Goal: Task Accomplishment & Management: Use online tool/utility

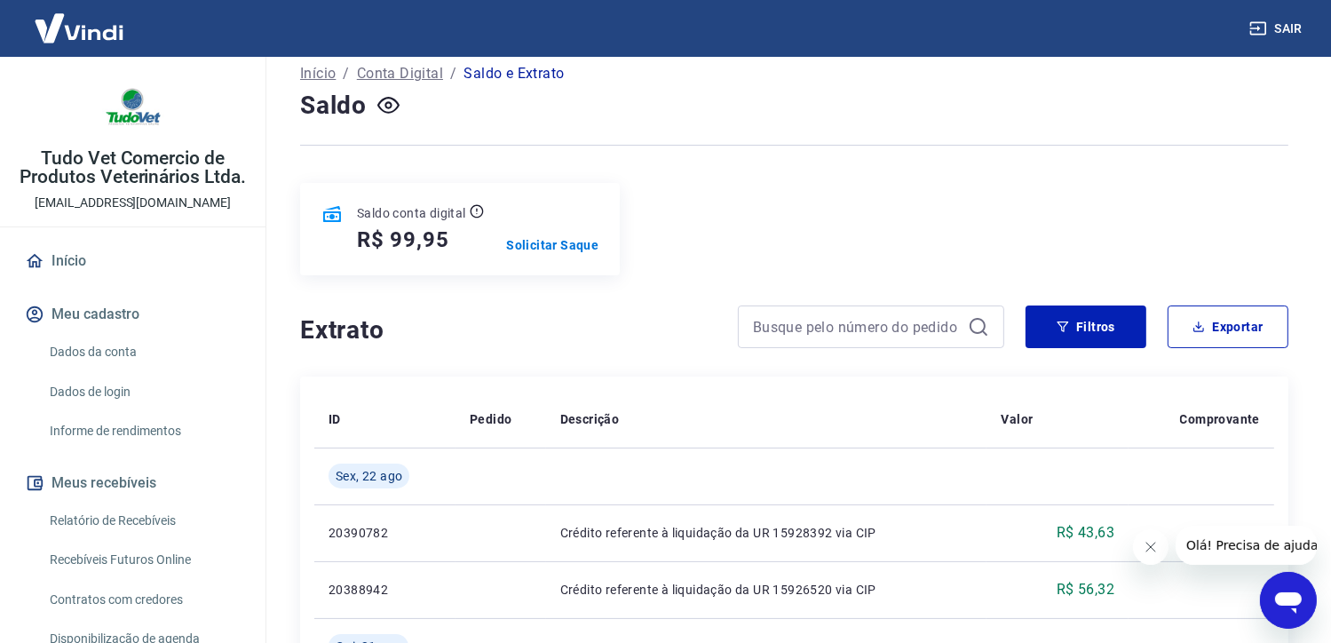
scroll to position [89, 0]
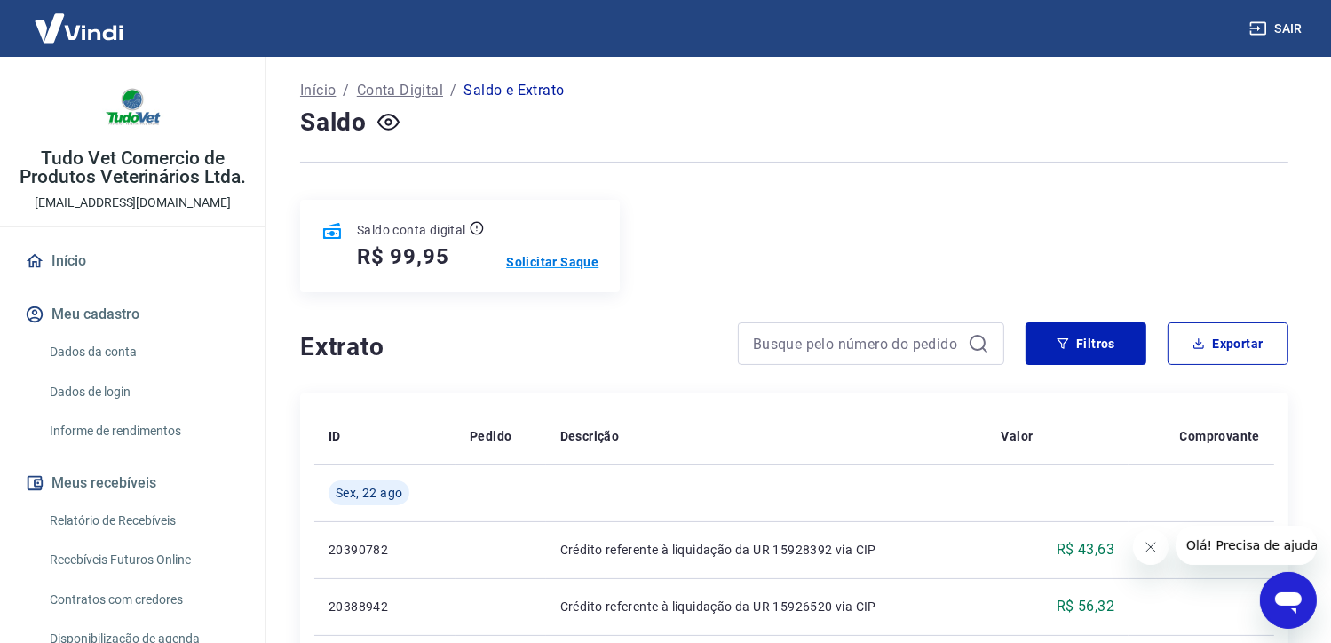
click at [575, 260] on p "Solicitar Saque" at bounding box center [552, 262] width 92 height 18
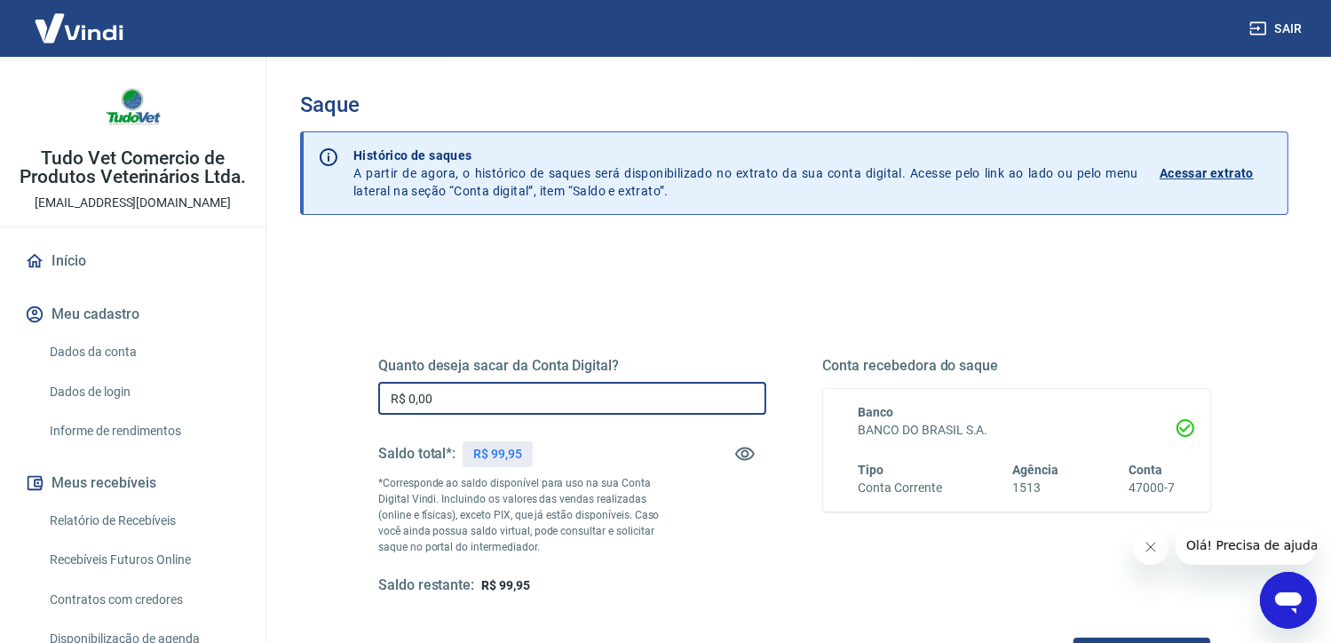
click at [529, 406] on input "R$ 0,00" at bounding box center [572, 398] width 388 height 33
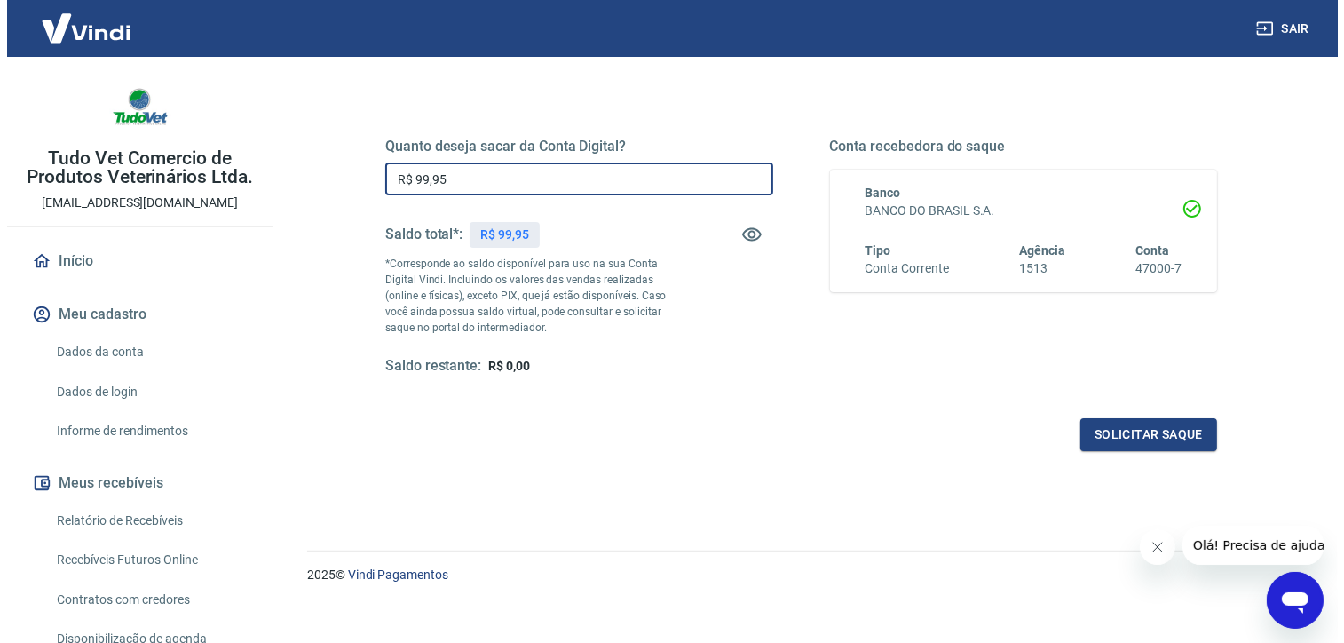
scroll to position [234, 0]
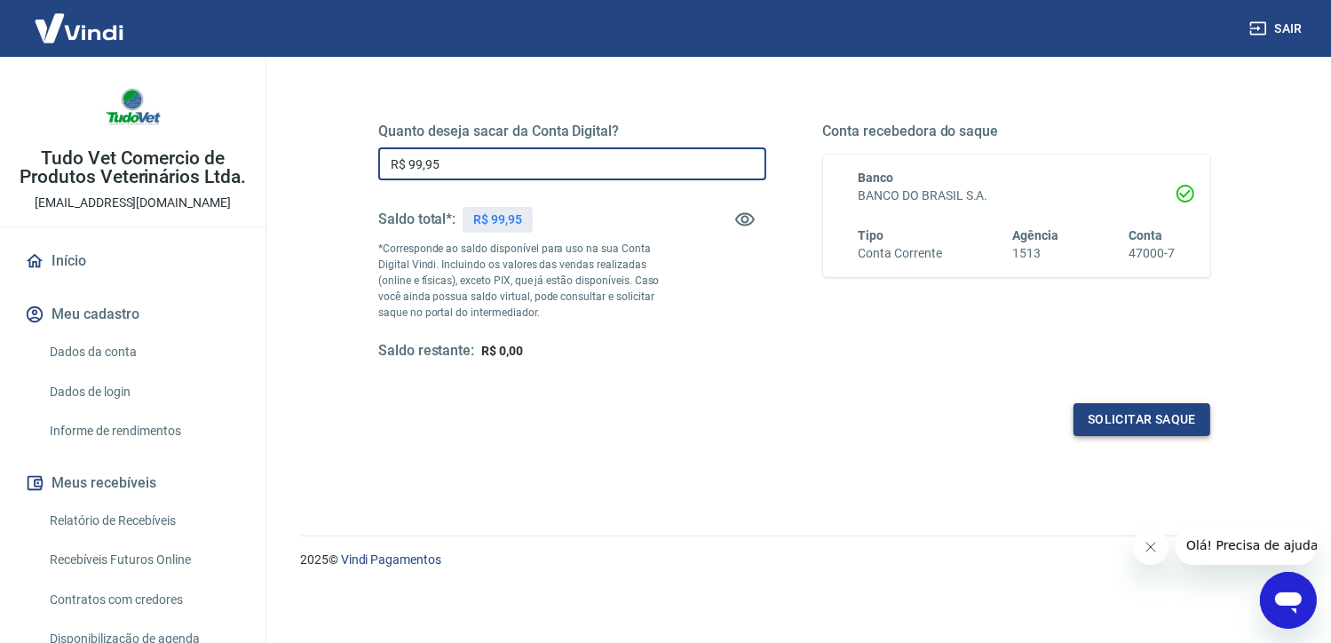
type input "R$ 99,95"
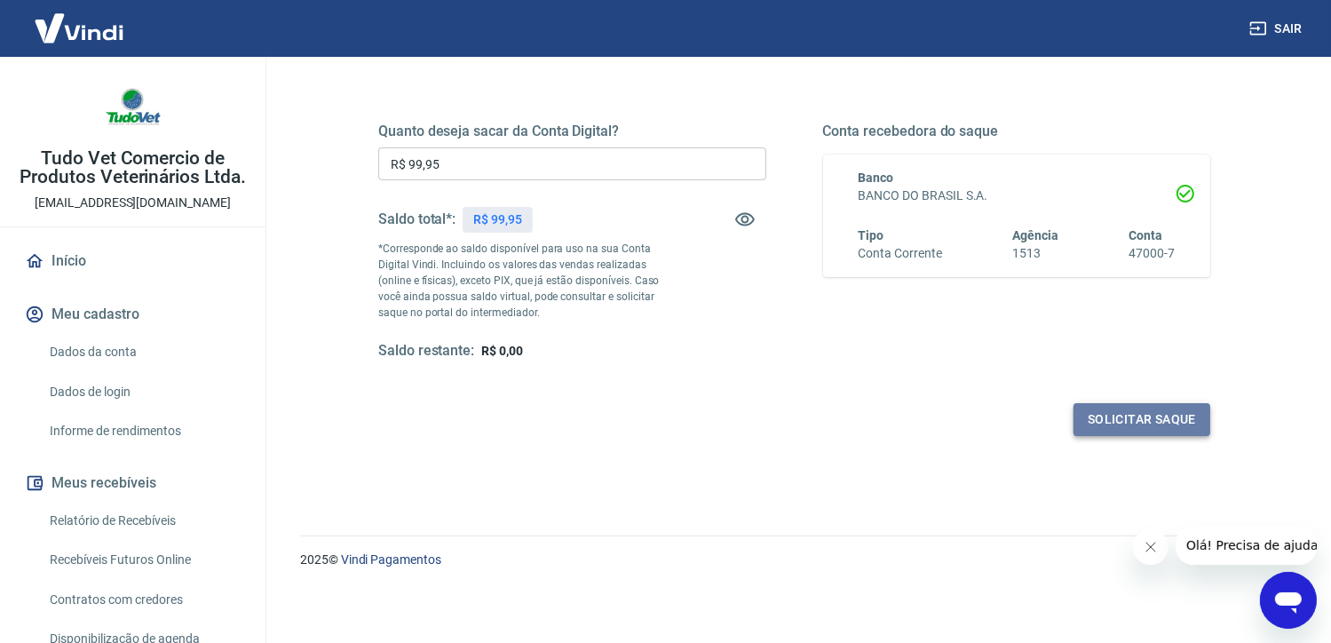
click at [1137, 421] on button "Solicitar saque" at bounding box center [1141, 419] width 137 height 33
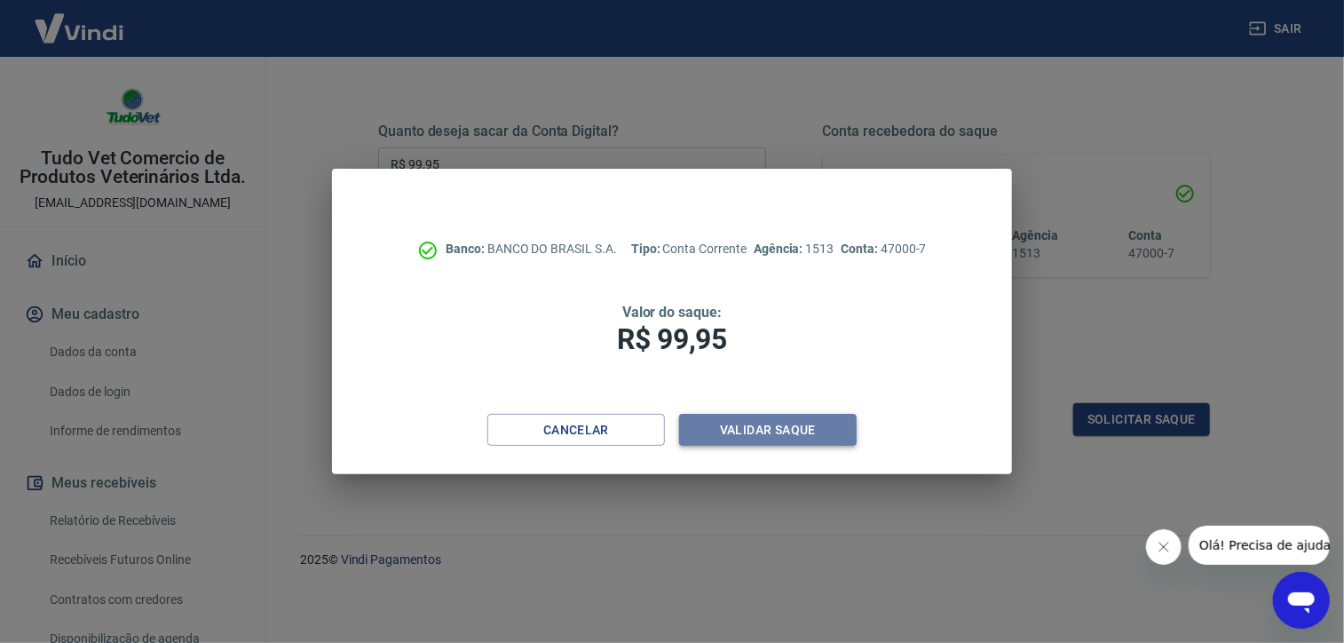
click at [843, 432] on button "Validar saque" at bounding box center [768, 430] width 178 height 33
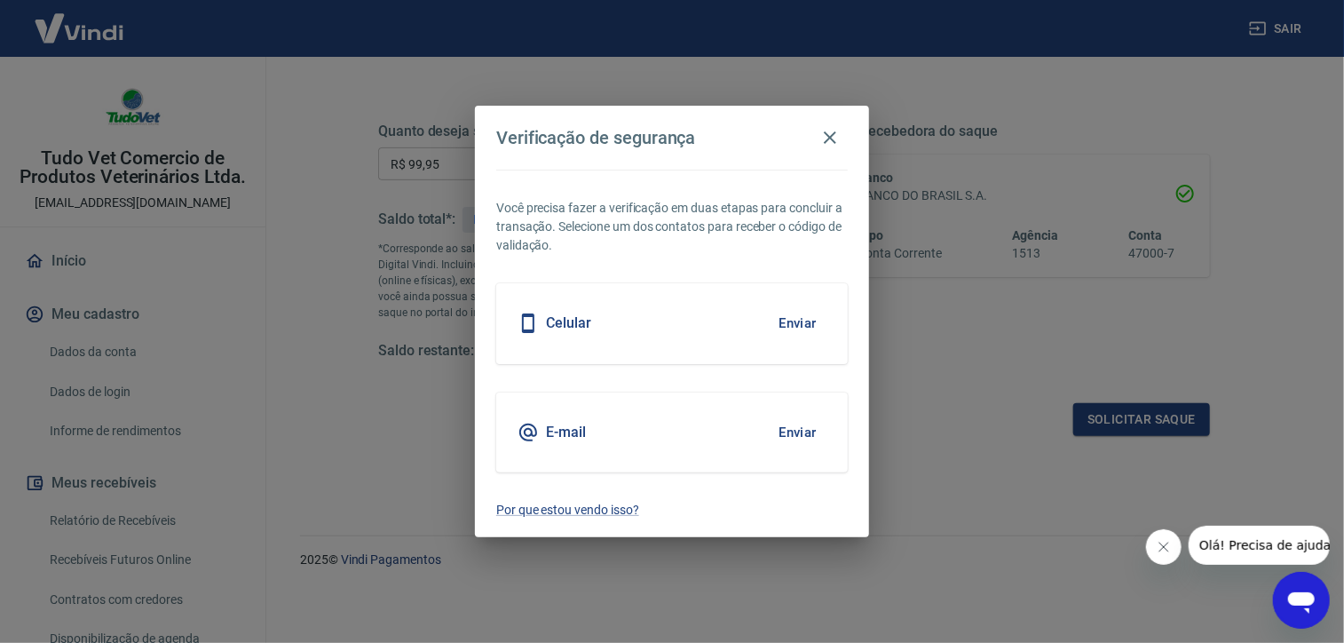
click at [684, 326] on div "Celular Enviar" at bounding box center [672, 323] width 352 height 80
click at [790, 328] on button "Enviar" at bounding box center [798, 323] width 58 height 37
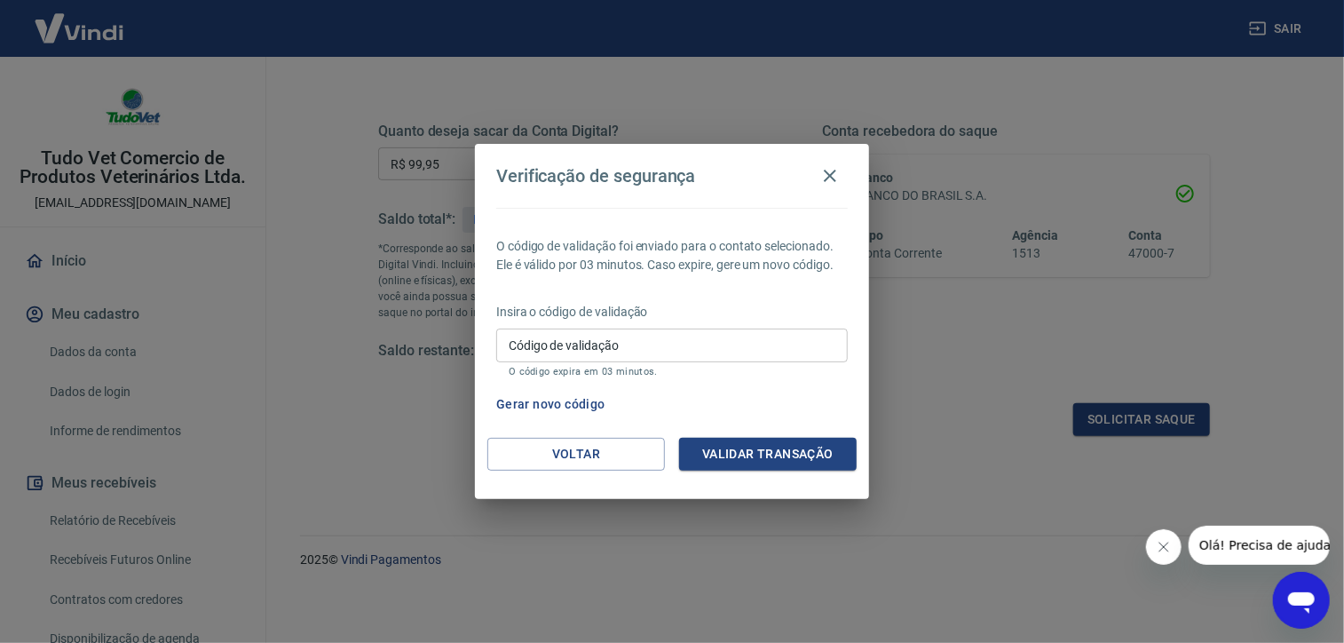
click at [788, 346] on input "Código de validação" at bounding box center [672, 344] width 352 height 33
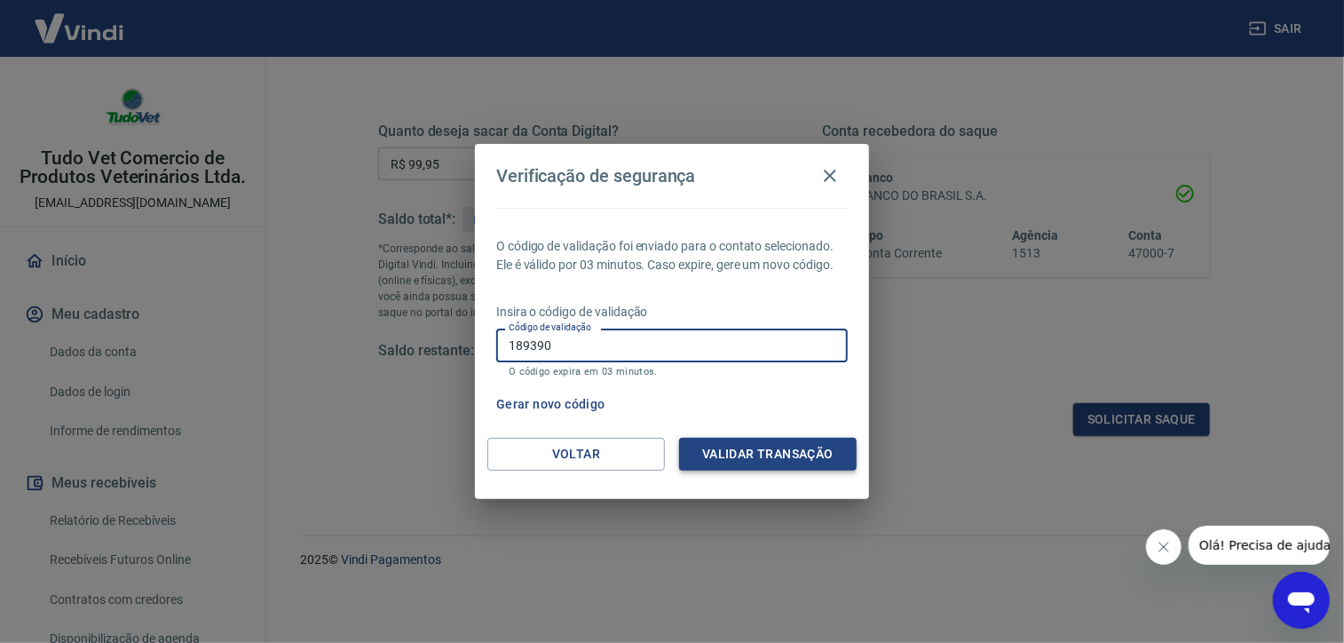
type input "189390"
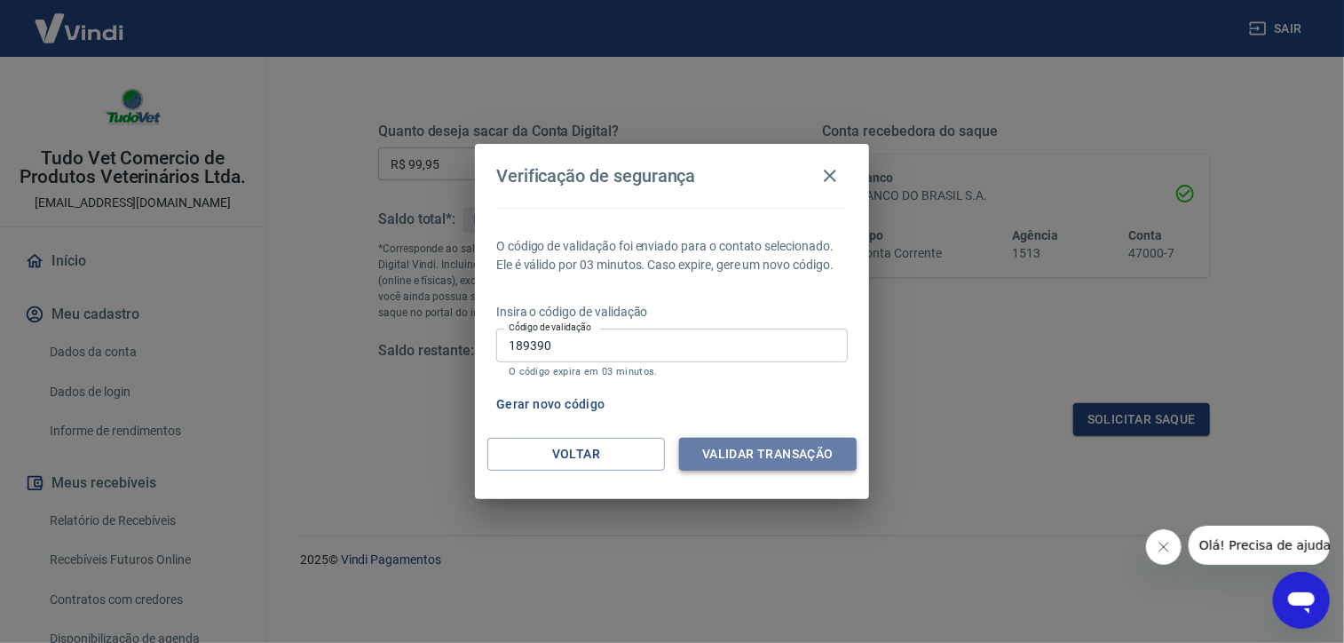
click at [778, 457] on button "Validar transação" at bounding box center [768, 454] width 178 height 33
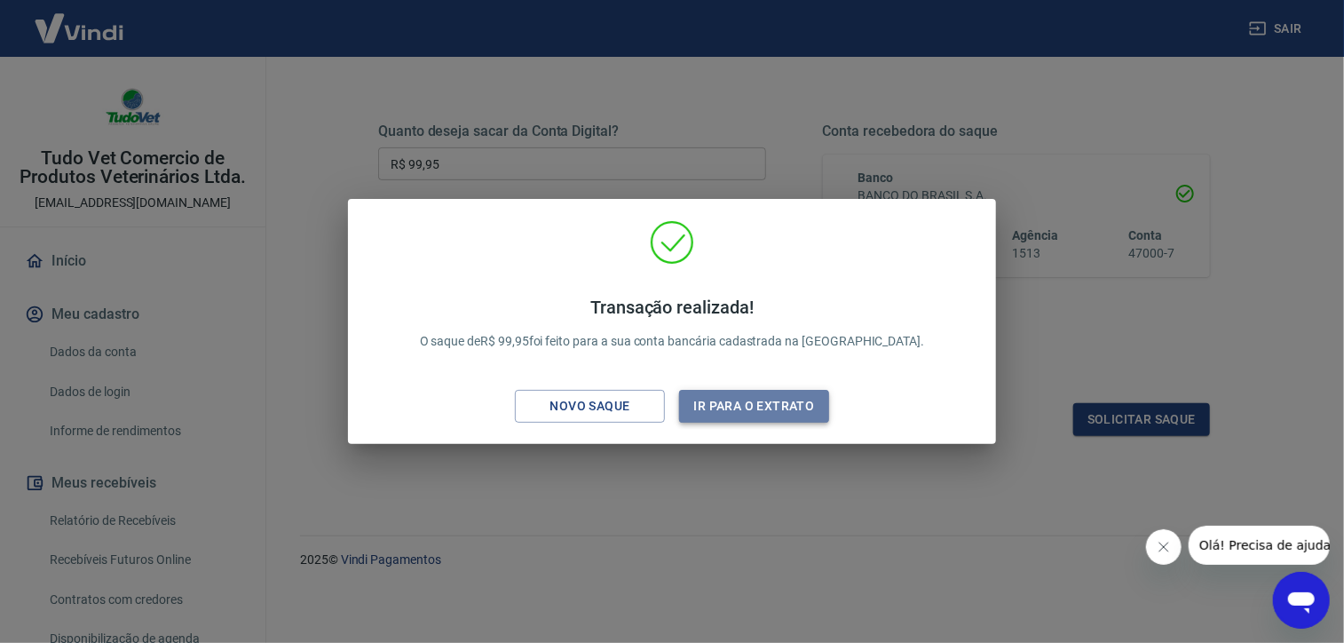
click at [756, 401] on button "Ir para o extrato" at bounding box center [754, 406] width 150 height 33
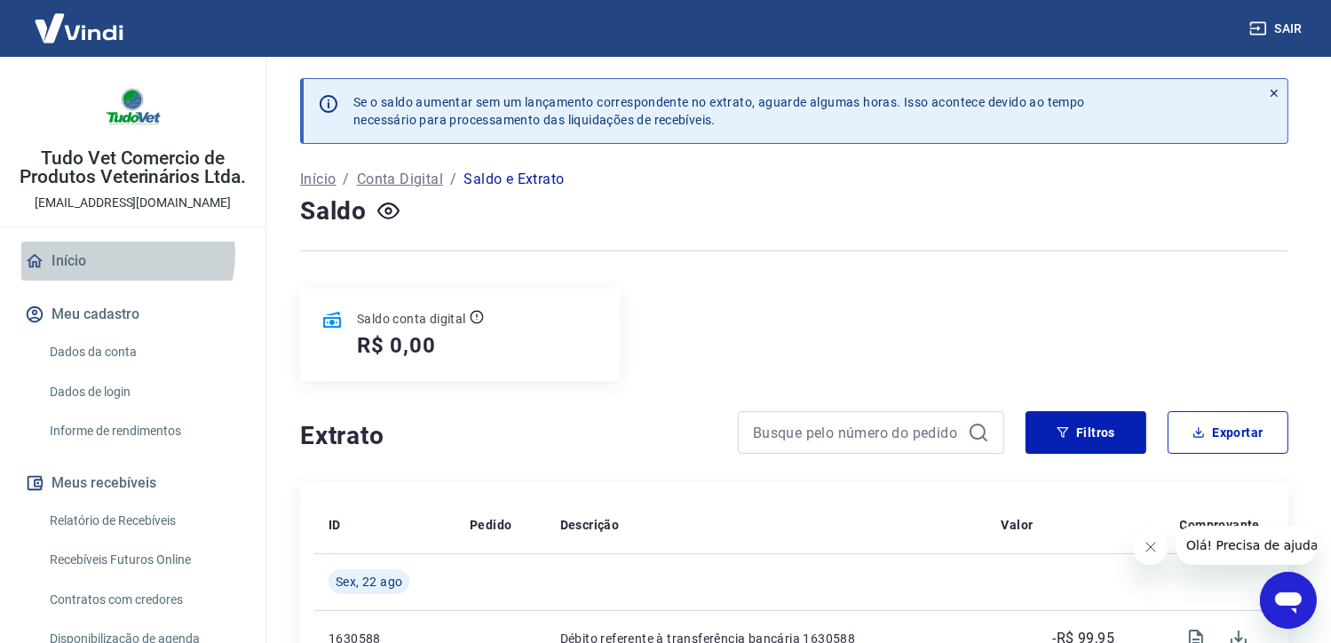
click at [115, 273] on link "Início" at bounding box center [132, 260] width 223 height 39
